Goal: Transaction & Acquisition: Obtain resource

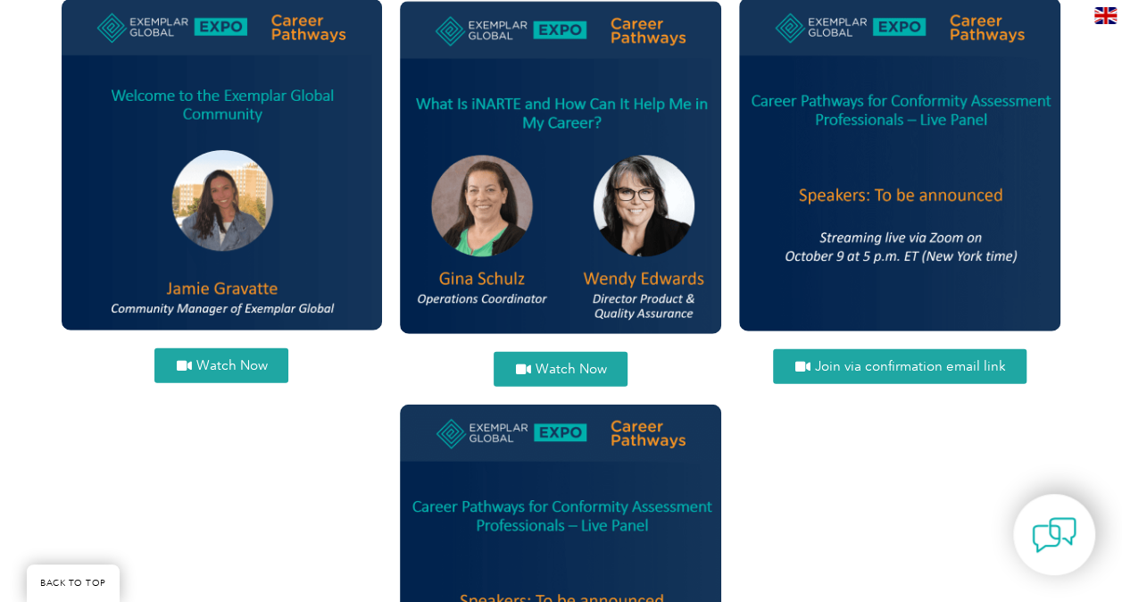
scroll to position [2160, 0]
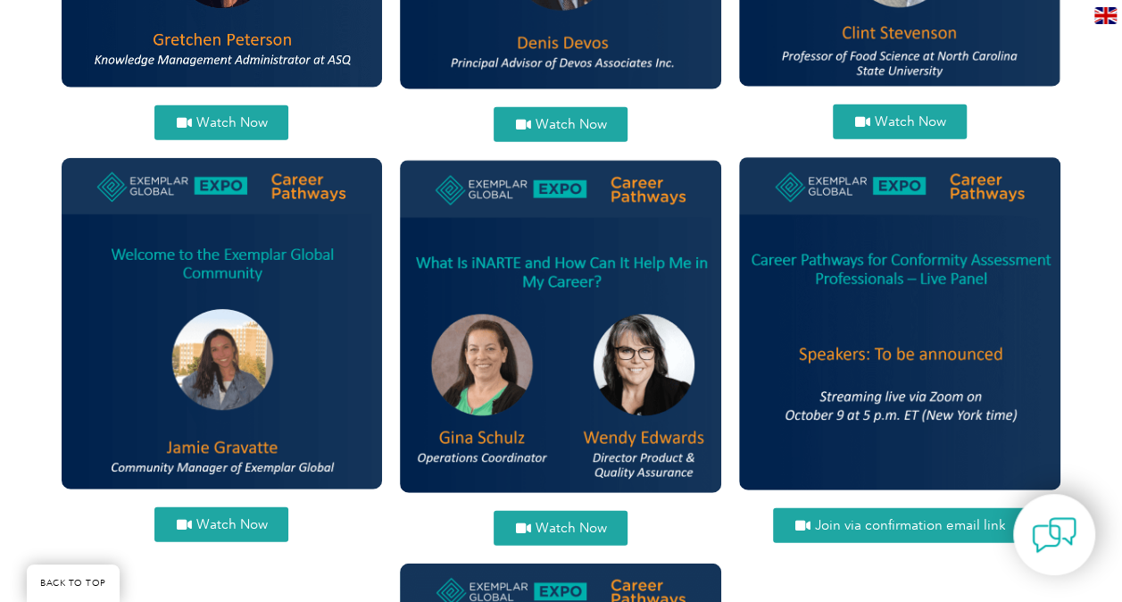
click at [208, 529] on span "Watch Now" at bounding box center [231, 524] width 71 height 13
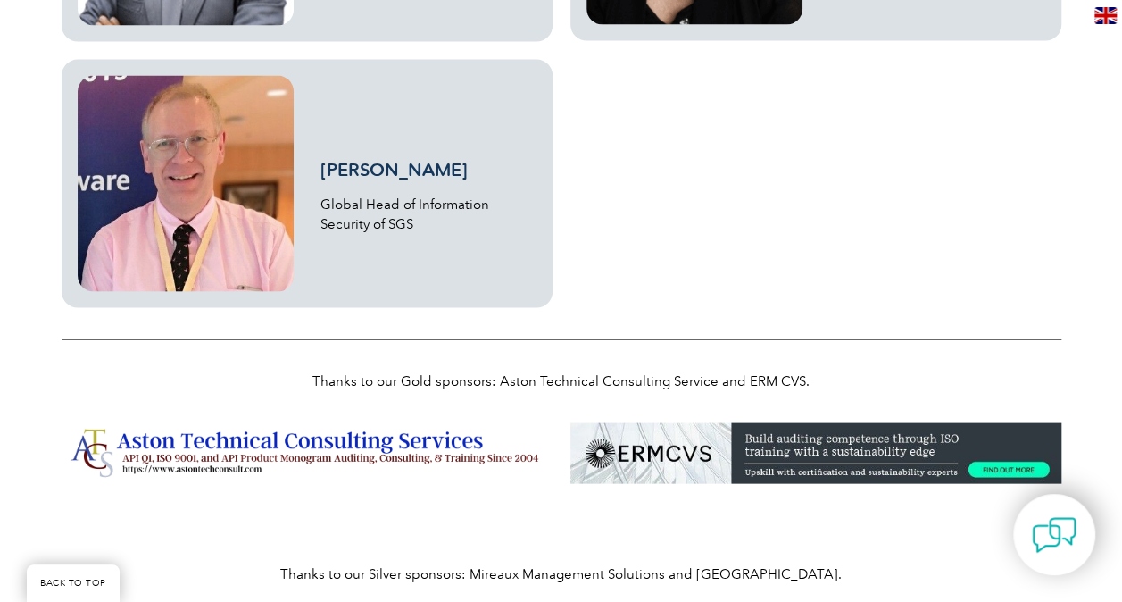
scroll to position [5285, 0]
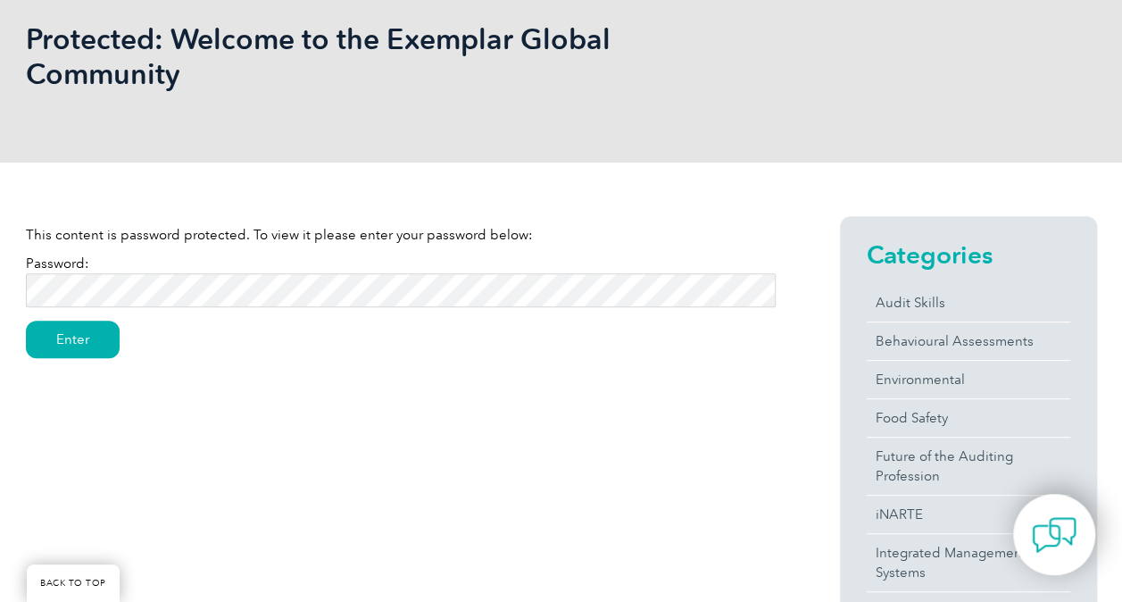
scroll to position [179, 0]
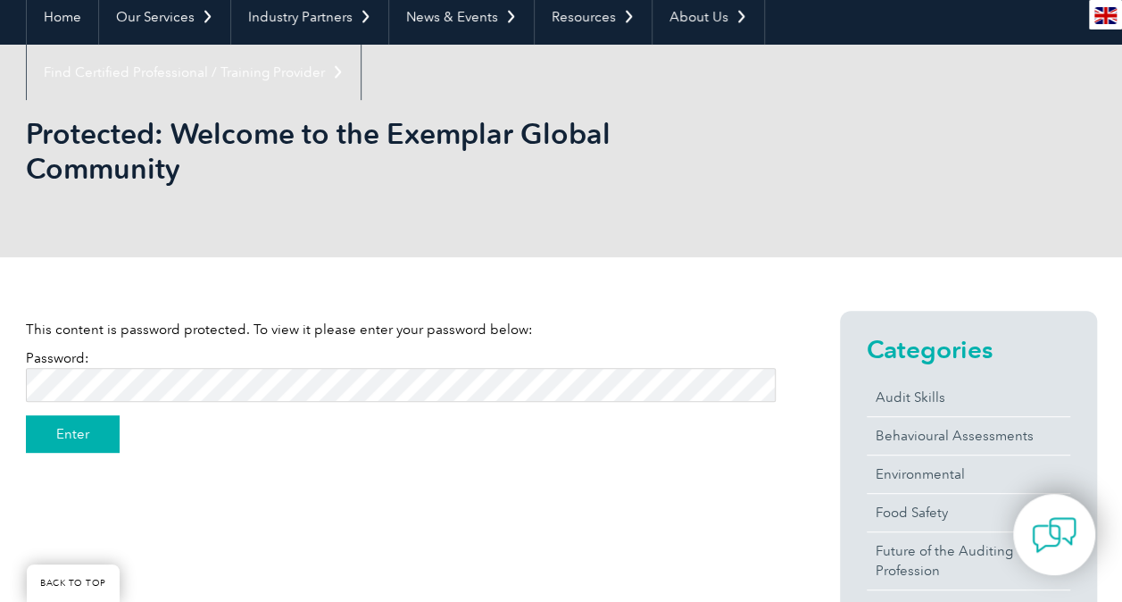
click at [75, 425] on input "Enter" at bounding box center [73, 434] width 94 height 38
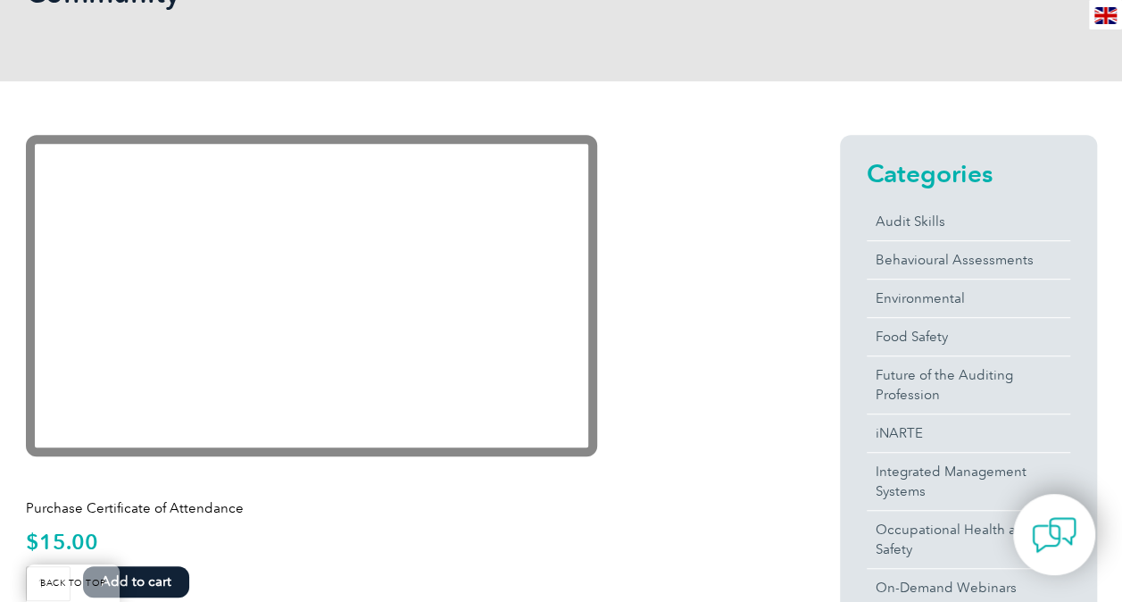
scroll to position [268, 0]
